Goal: Transaction & Acquisition: Purchase product/service

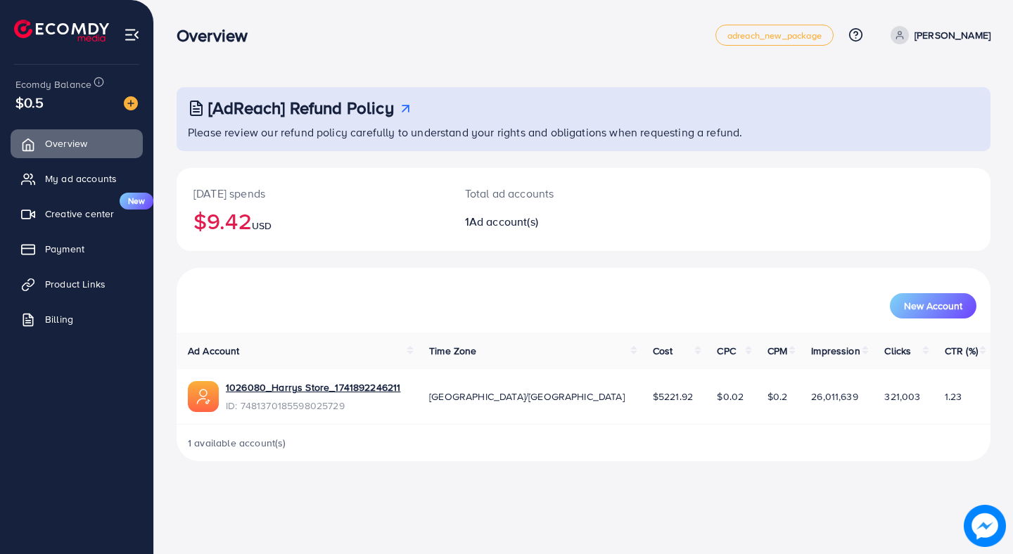
click at [949, 25] on ul "adreach_new_package Help Center Contact Support Plans and Pricing Term and poli…" at bounding box center [853, 35] width 275 height 21
click at [947, 31] on p "[PERSON_NAME]" at bounding box center [953, 35] width 76 height 17
click at [923, 109] on span "Log out" at bounding box center [906, 115] width 38 height 17
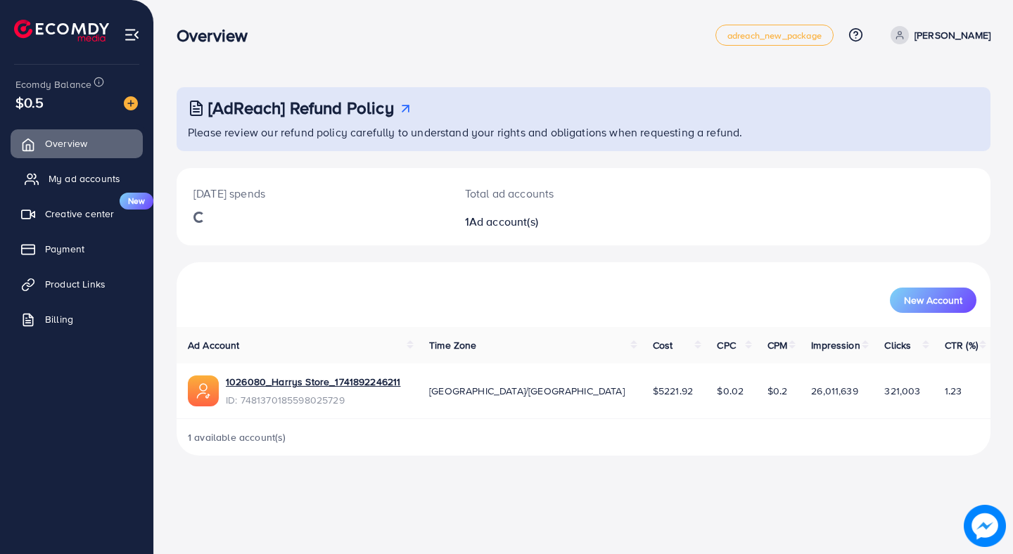
click at [50, 172] on span "My ad accounts" at bounding box center [85, 179] width 72 height 14
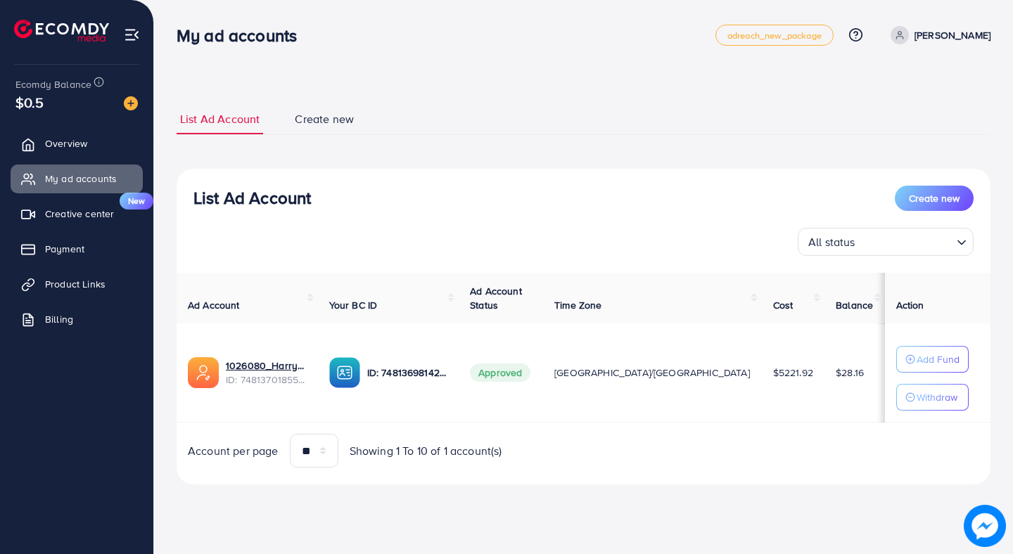
click at [123, 101] on div at bounding box center [125, 102] width 25 height 16
click at [134, 104] on img at bounding box center [131, 103] width 14 height 14
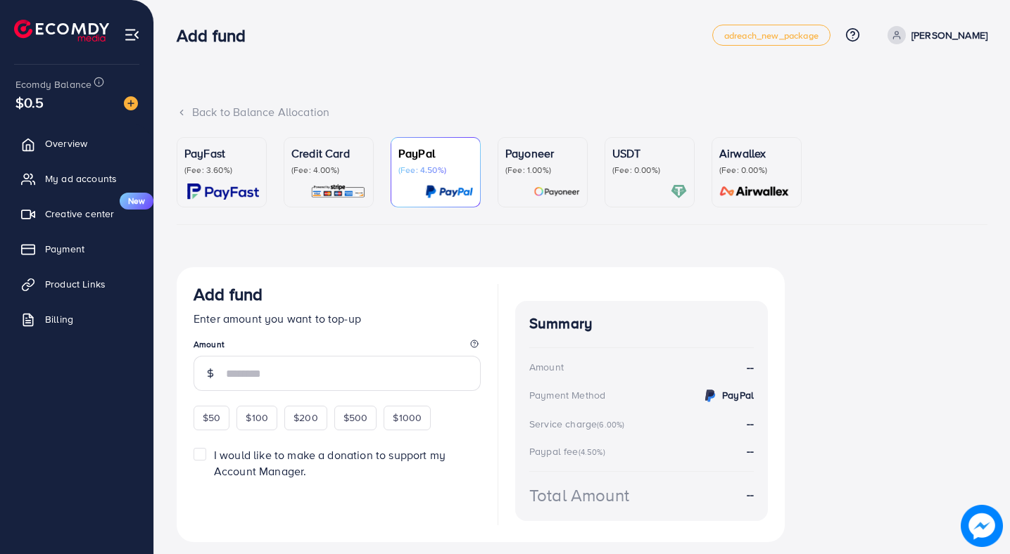
click at [260, 162] on link "PayFast (Fee: 3.60%)" at bounding box center [222, 172] width 90 height 70
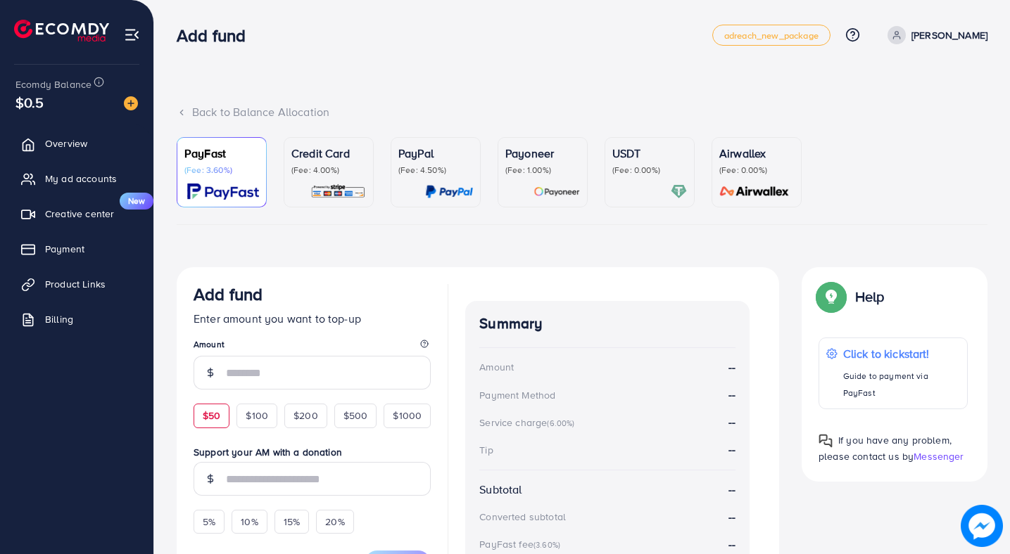
click at [217, 426] on div "$50" at bounding box center [212, 416] width 36 height 24
type input "**"
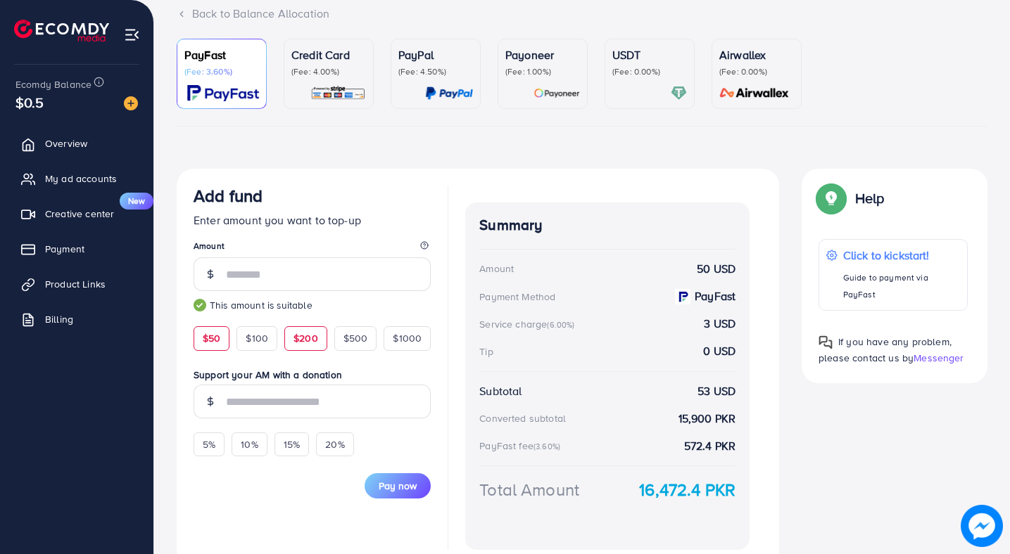
scroll to position [162, 0]
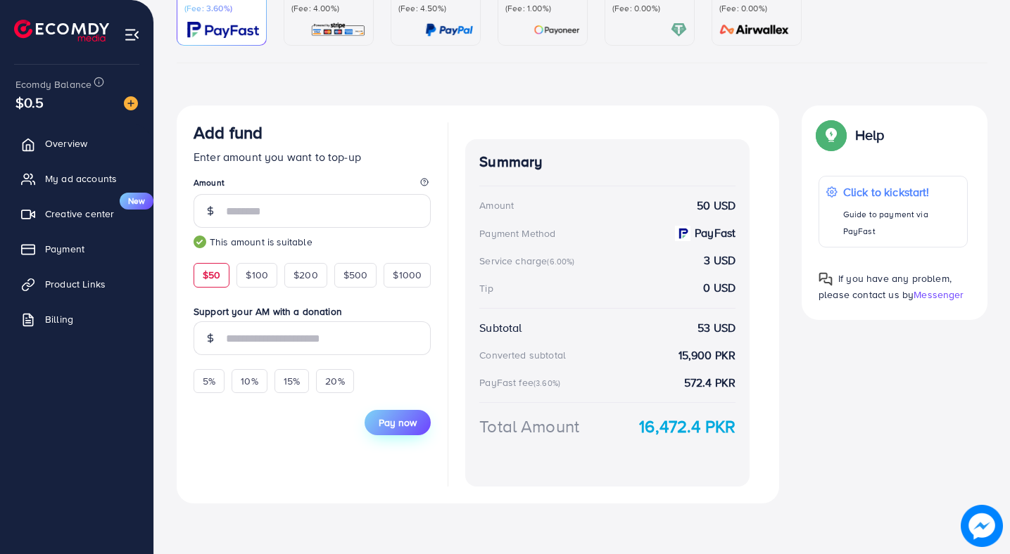
click at [384, 427] on span "Pay now" at bounding box center [398, 423] width 38 height 14
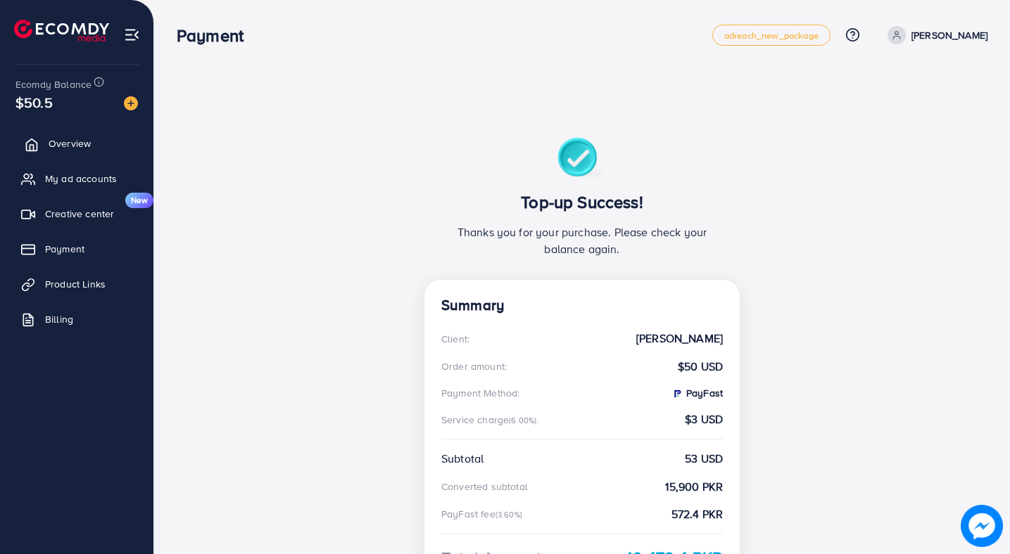
click at [54, 140] on span "Overview" at bounding box center [70, 144] width 42 height 14
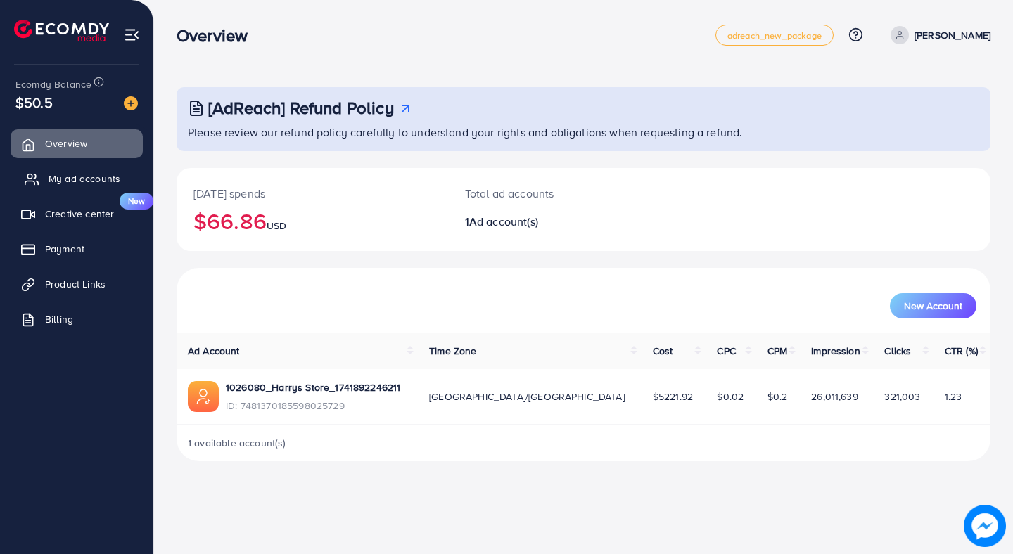
click at [62, 172] on span "My ad accounts" at bounding box center [85, 179] width 72 height 14
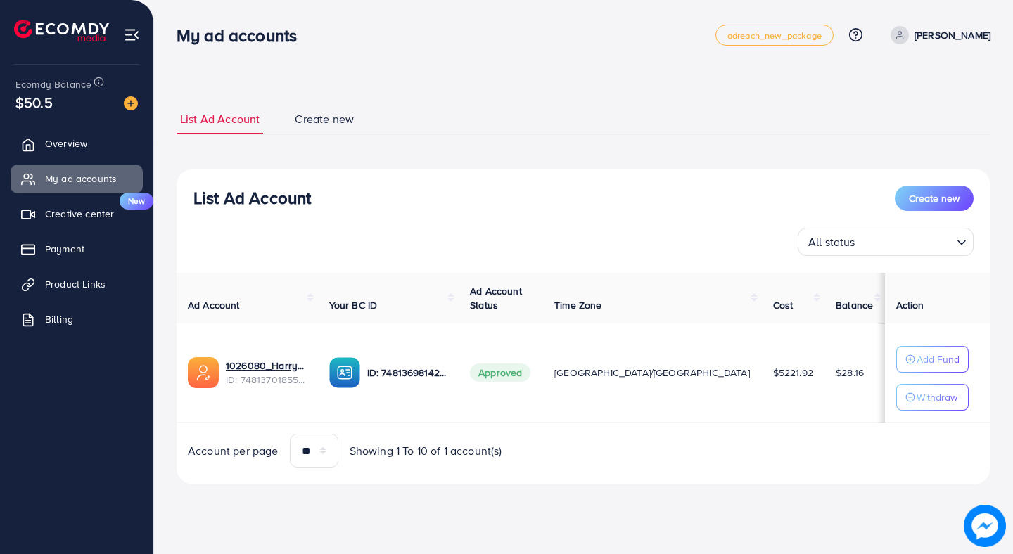
click at [901, 383] on div "Add Fund Withdraw" at bounding box center [932, 378] width 72 height 65
click at [901, 371] on button "Add Fund" at bounding box center [932, 359] width 72 height 27
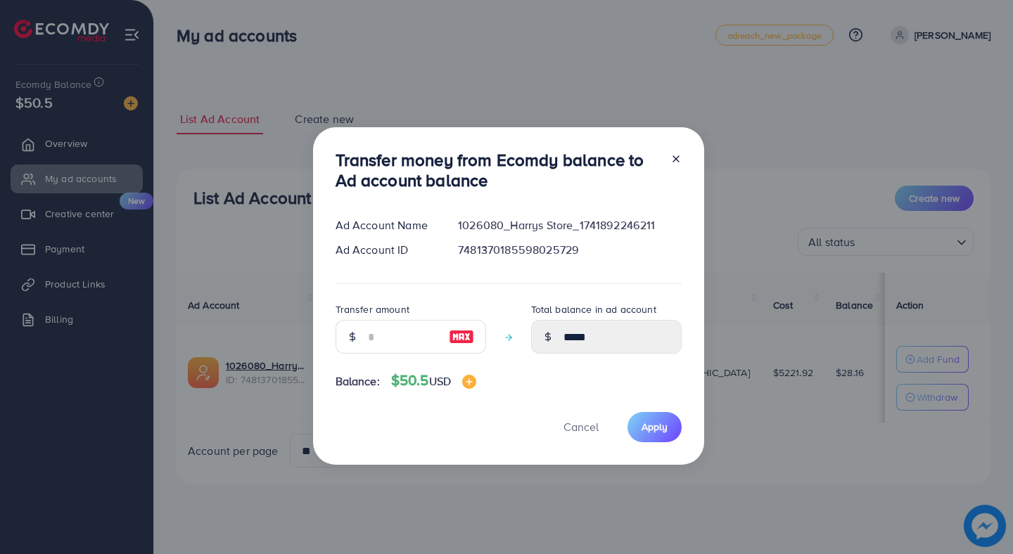
click at [469, 334] on img at bounding box center [461, 337] width 25 height 17
type input "**"
type input "*****"
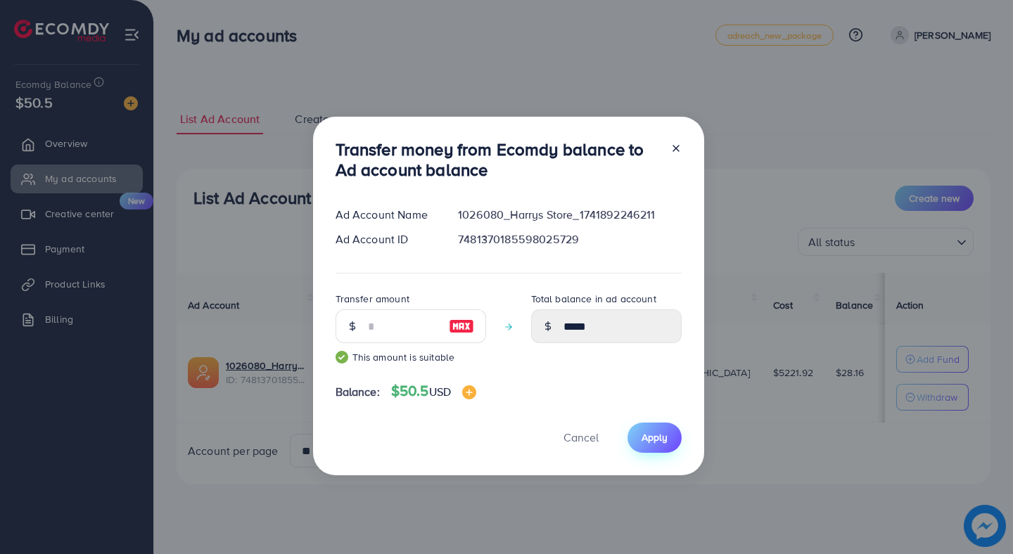
click at [657, 449] on button "Apply" at bounding box center [655, 438] width 54 height 30
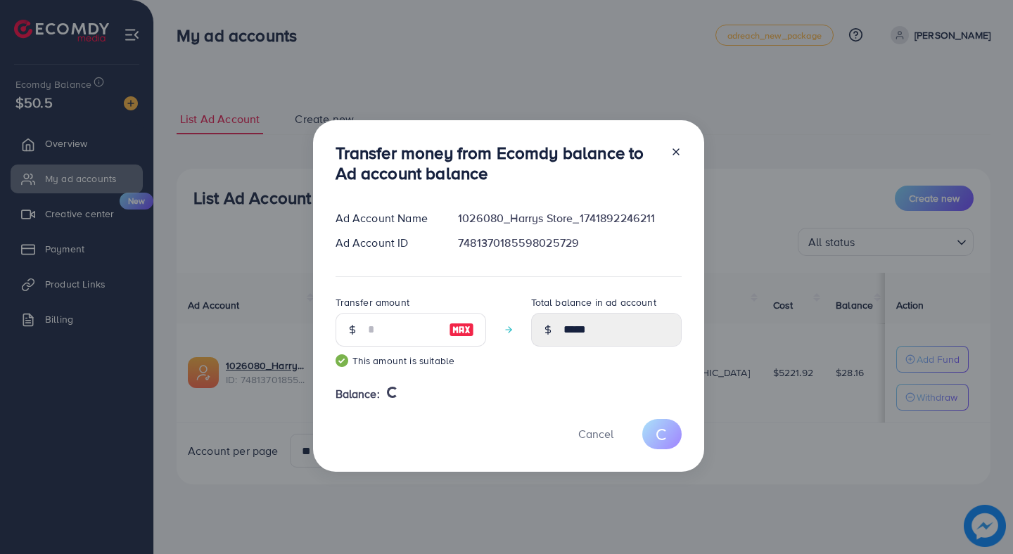
type input "*****"
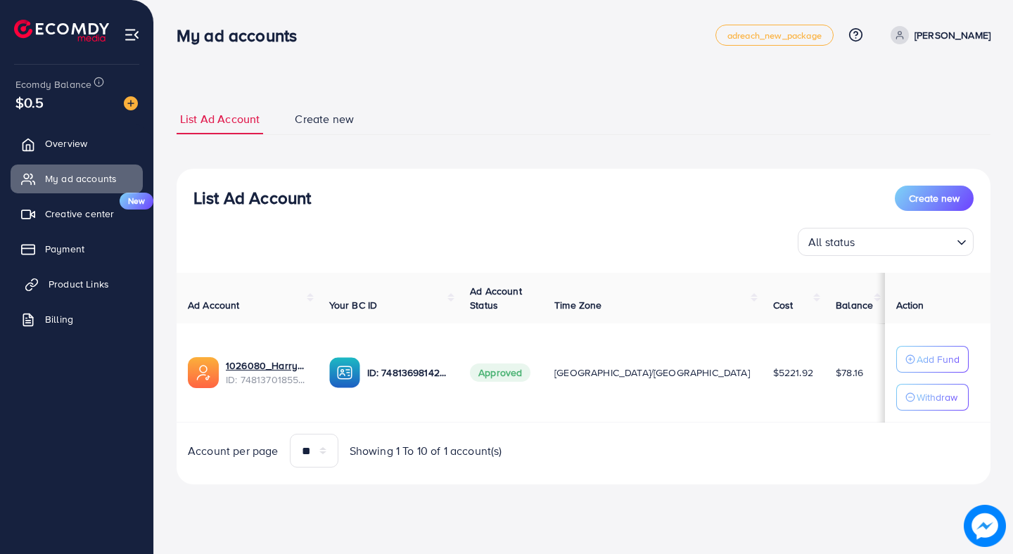
click at [84, 284] on span "Product Links" at bounding box center [79, 284] width 61 height 14
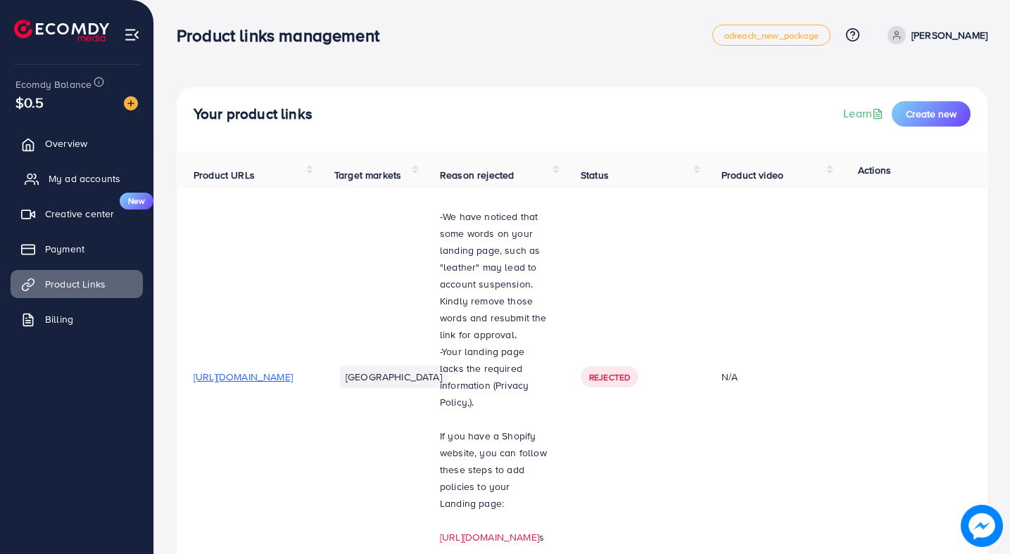
click at [91, 174] on span "My ad accounts" at bounding box center [85, 179] width 72 height 14
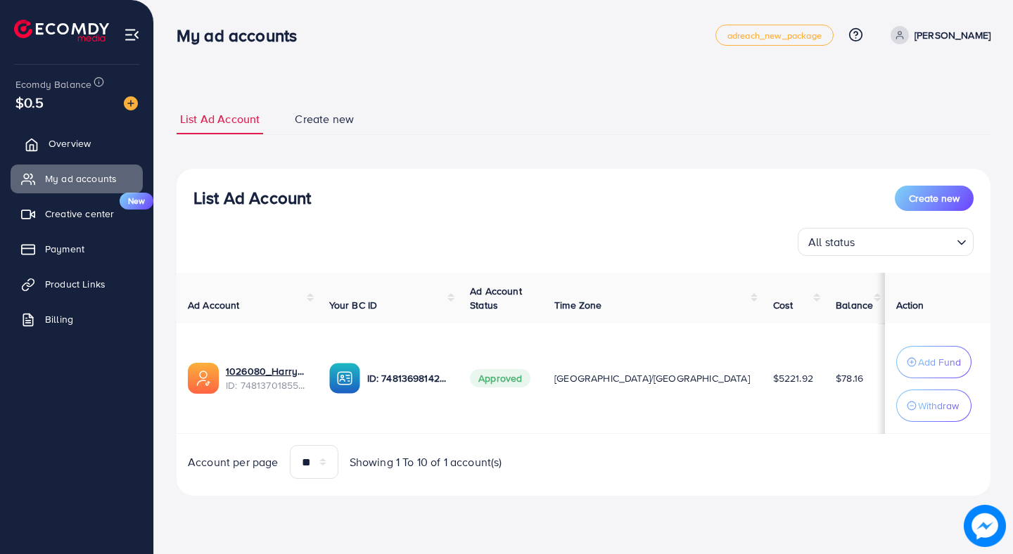
click at [94, 141] on link "Overview" at bounding box center [77, 143] width 132 height 28
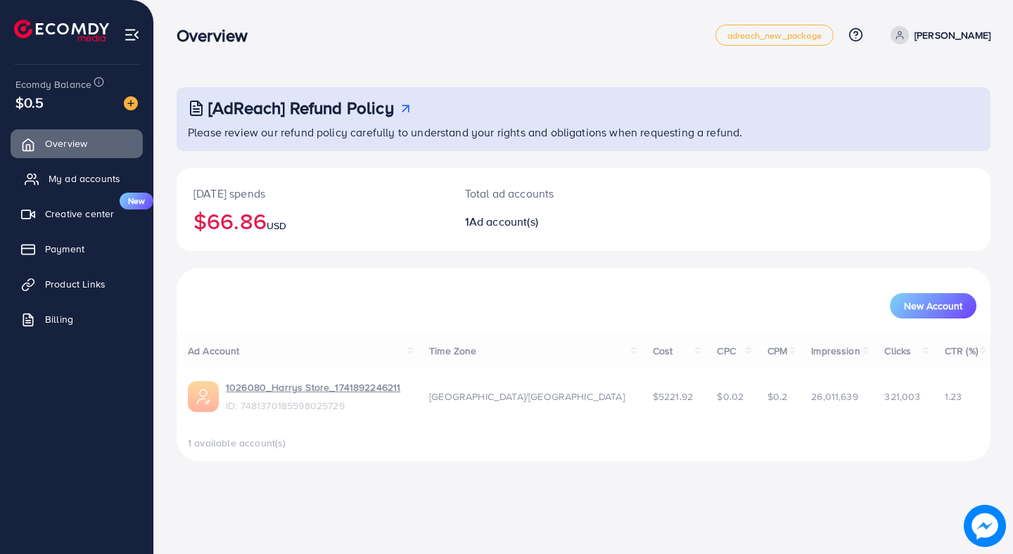
click at [97, 167] on link "My ad accounts" at bounding box center [77, 179] width 132 height 28
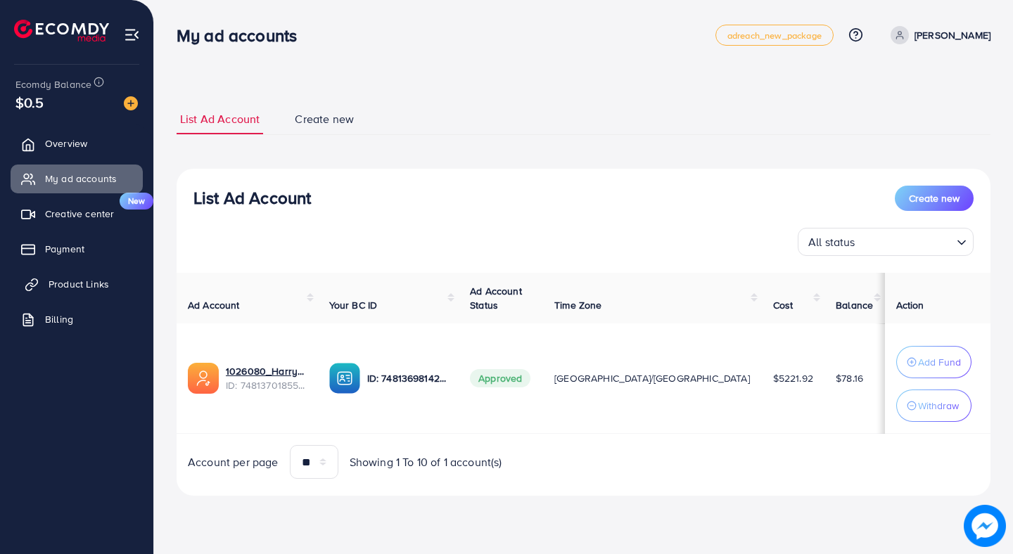
click at [87, 287] on span "Product Links" at bounding box center [79, 284] width 61 height 14
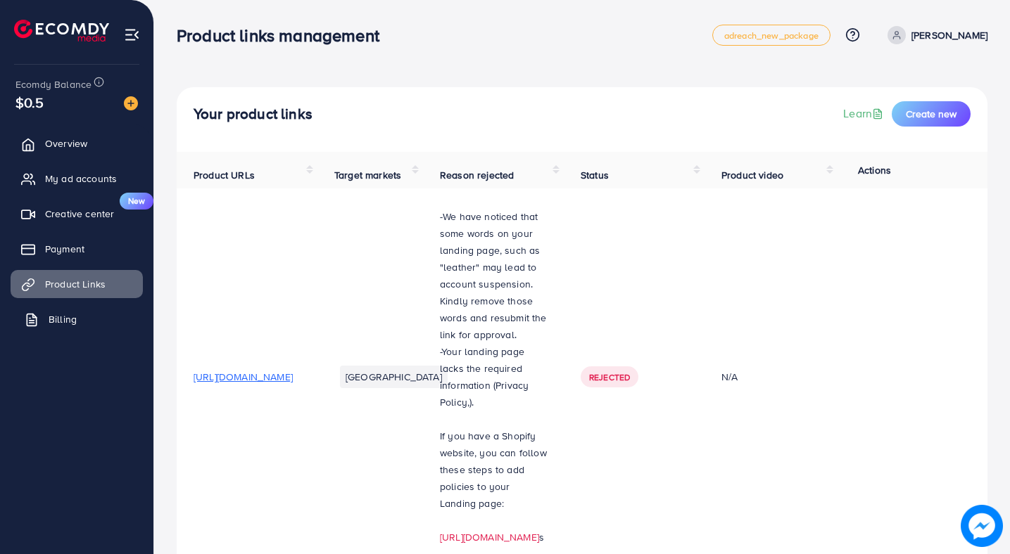
click at [87, 315] on link "Billing" at bounding box center [77, 319] width 132 height 28
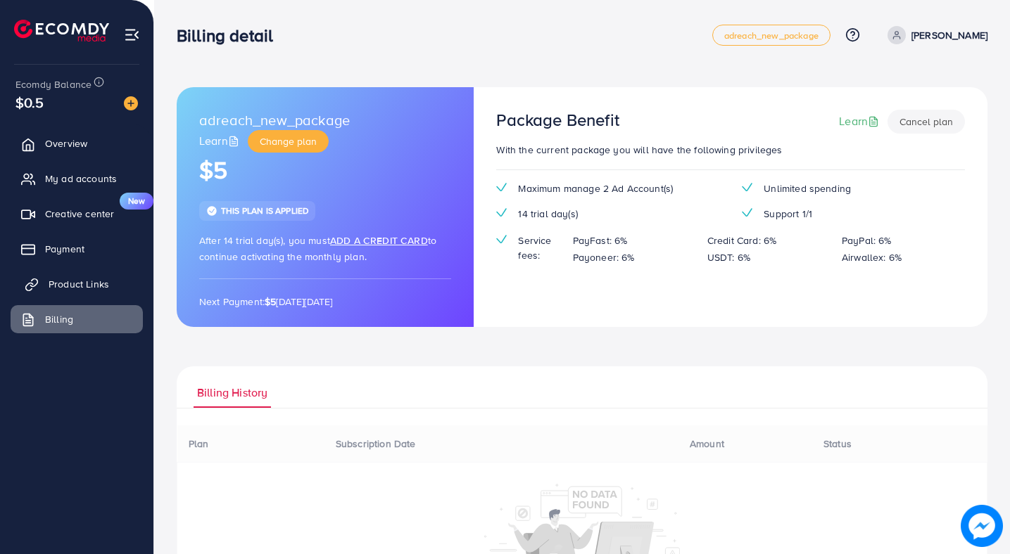
click at [101, 294] on link "Product Links" at bounding box center [77, 284] width 132 height 28
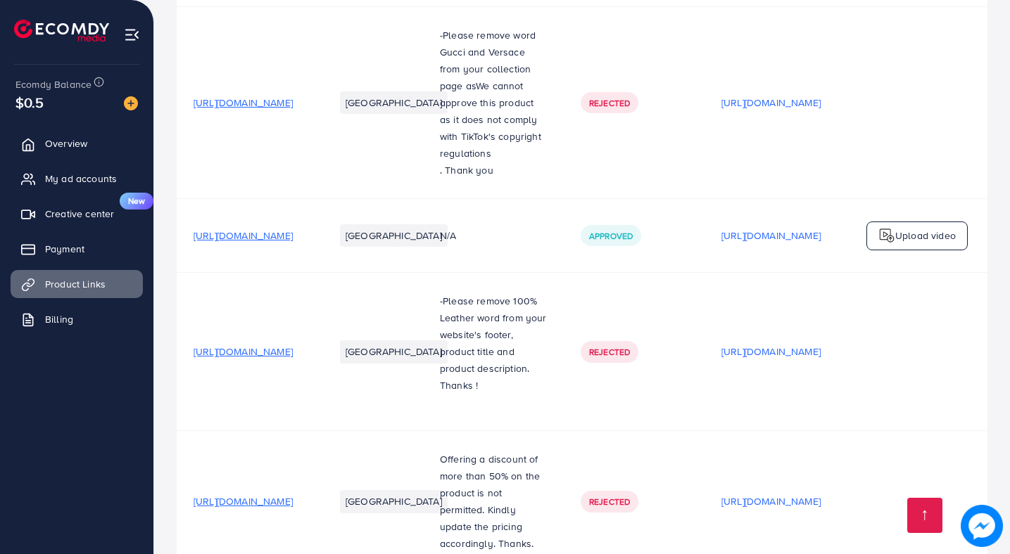
scroll to position [1265, 0]
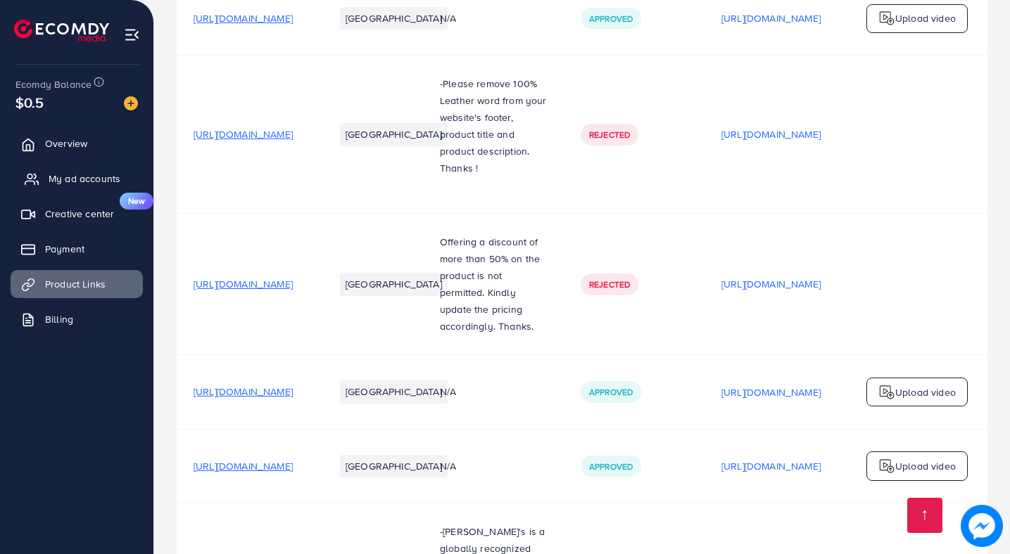
click at [53, 174] on span "My ad accounts" at bounding box center [85, 179] width 72 height 14
